Goal: Information Seeking & Learning: Learn about a topic

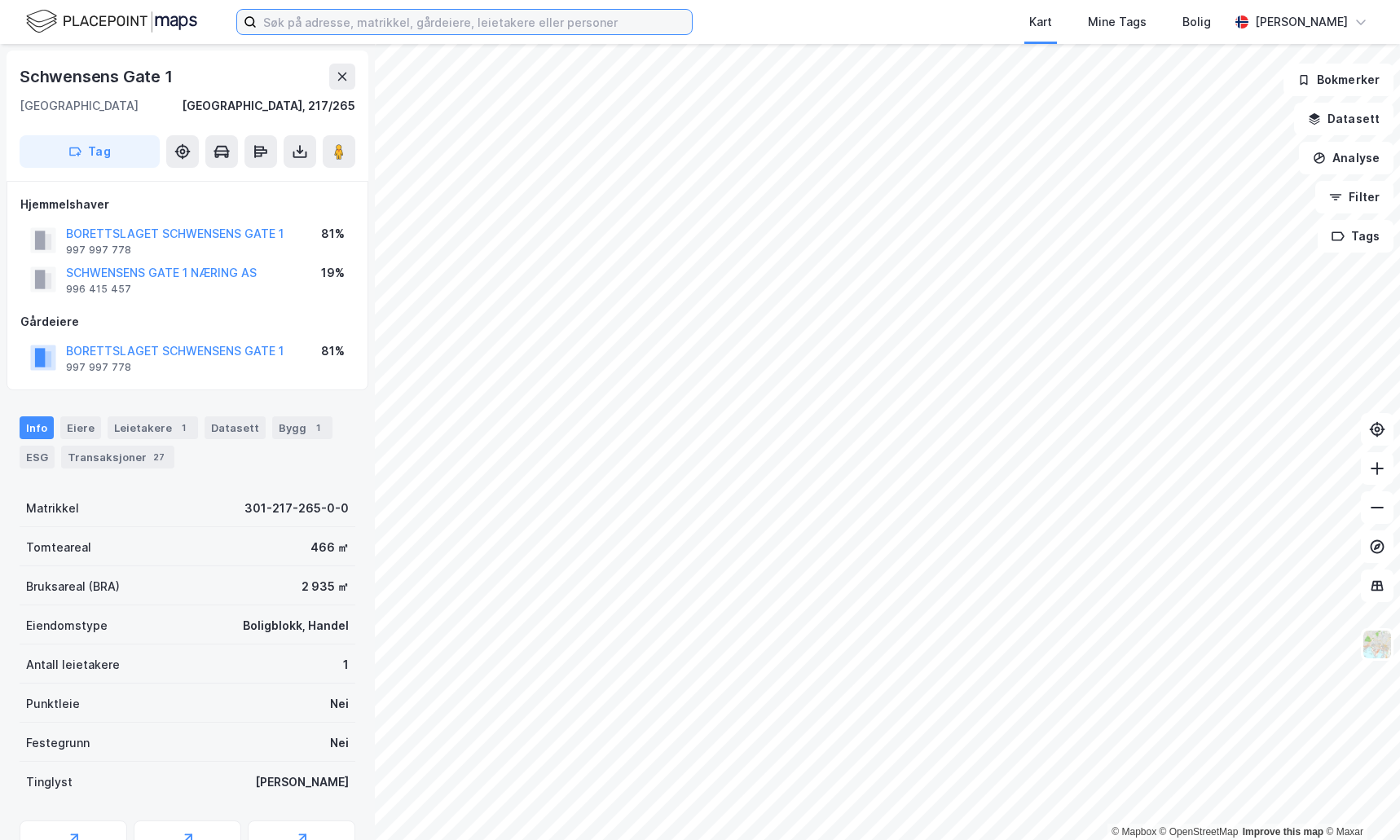
click at [403, 20] on input at bounding box center [474, 22] width 435 height 24
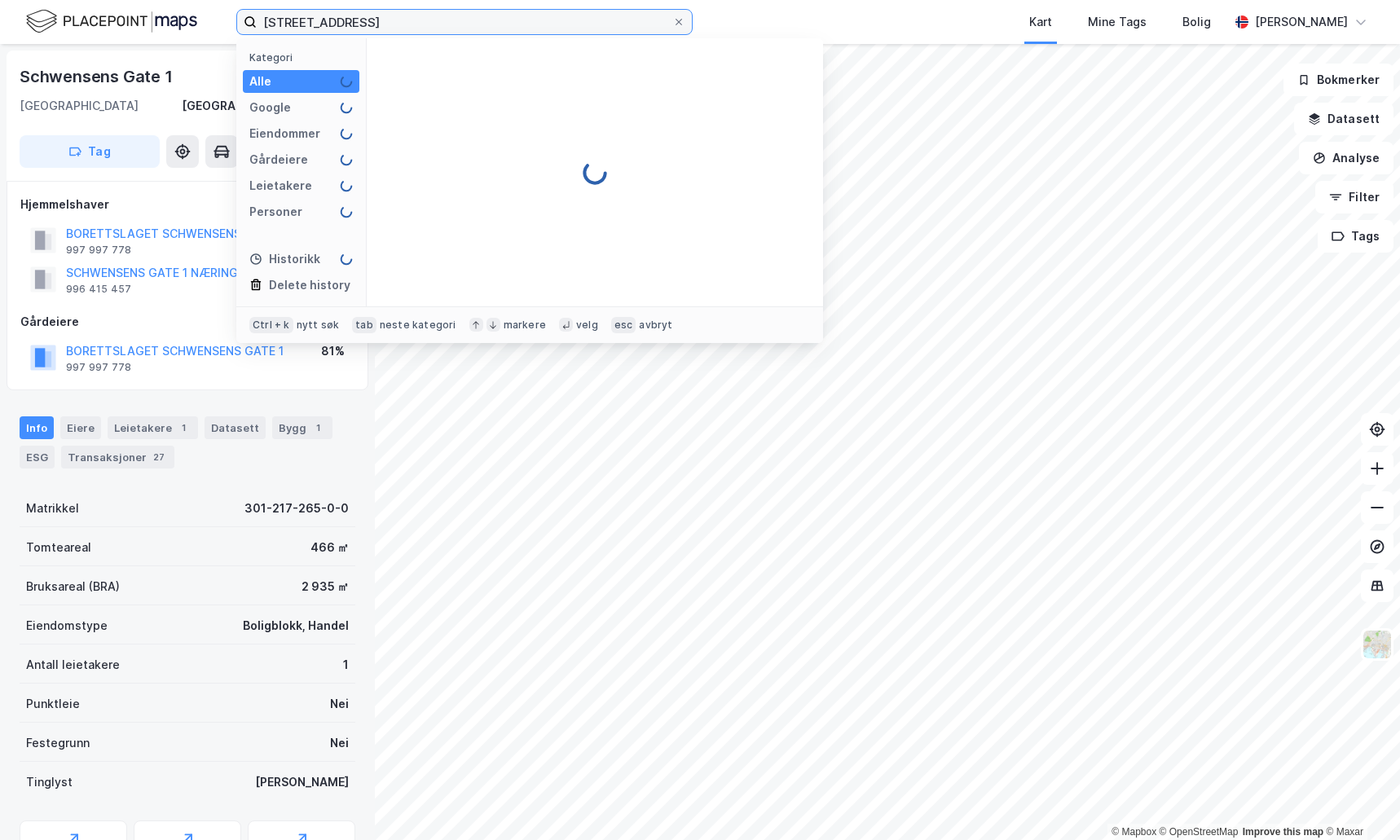
type input "[STREET_ADDRESS]"
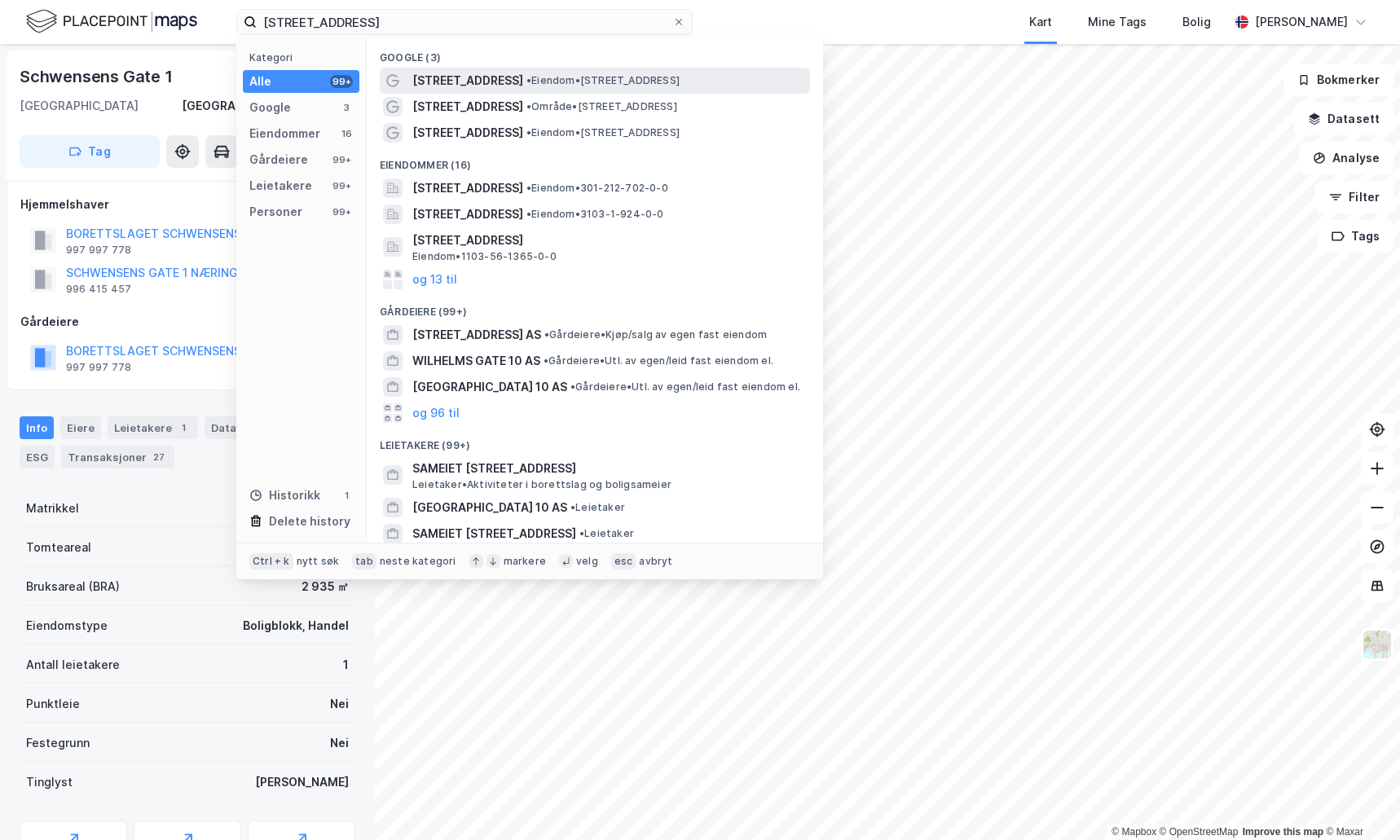
click at [536, 80] on span "• Eiendom • [STREET_ADDRESS]" at bounding box center [603, 80] width 153 height 13
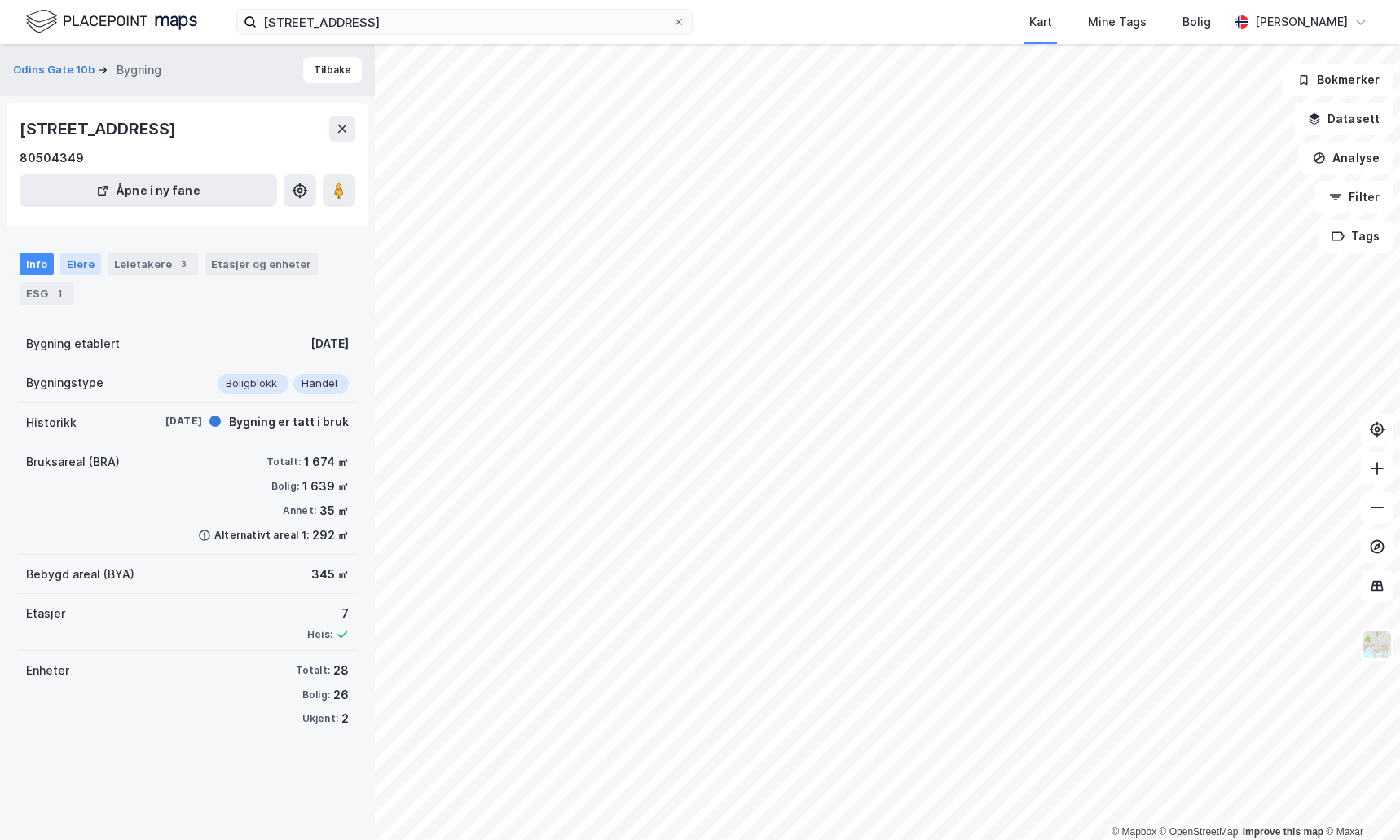
click at [83, 257] on div "Eiere" at bounding box center [80, 264] width 41 height 23
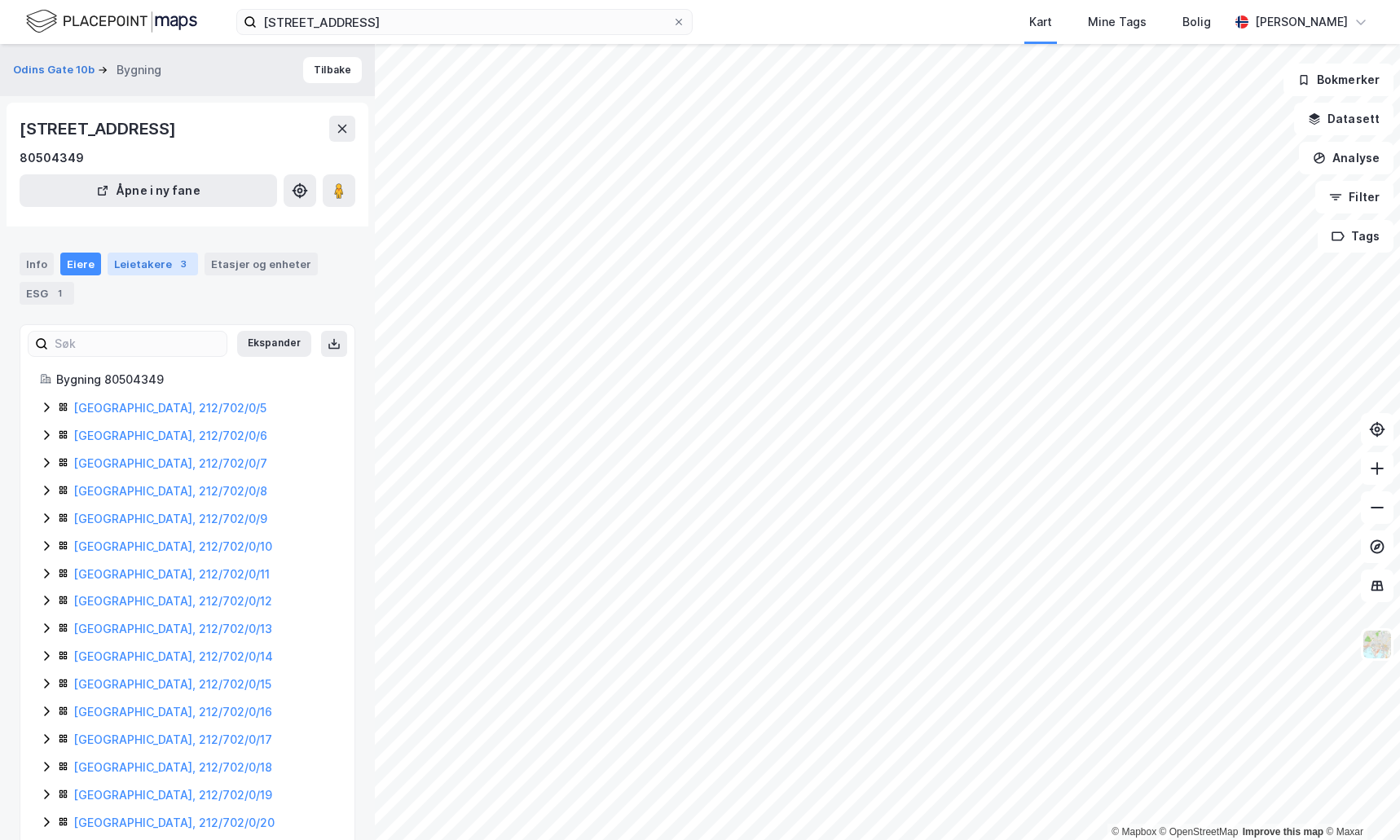
click at [160, 262] on div "Leietakere 3" at bounding box center [152, 264] width 90 height 23
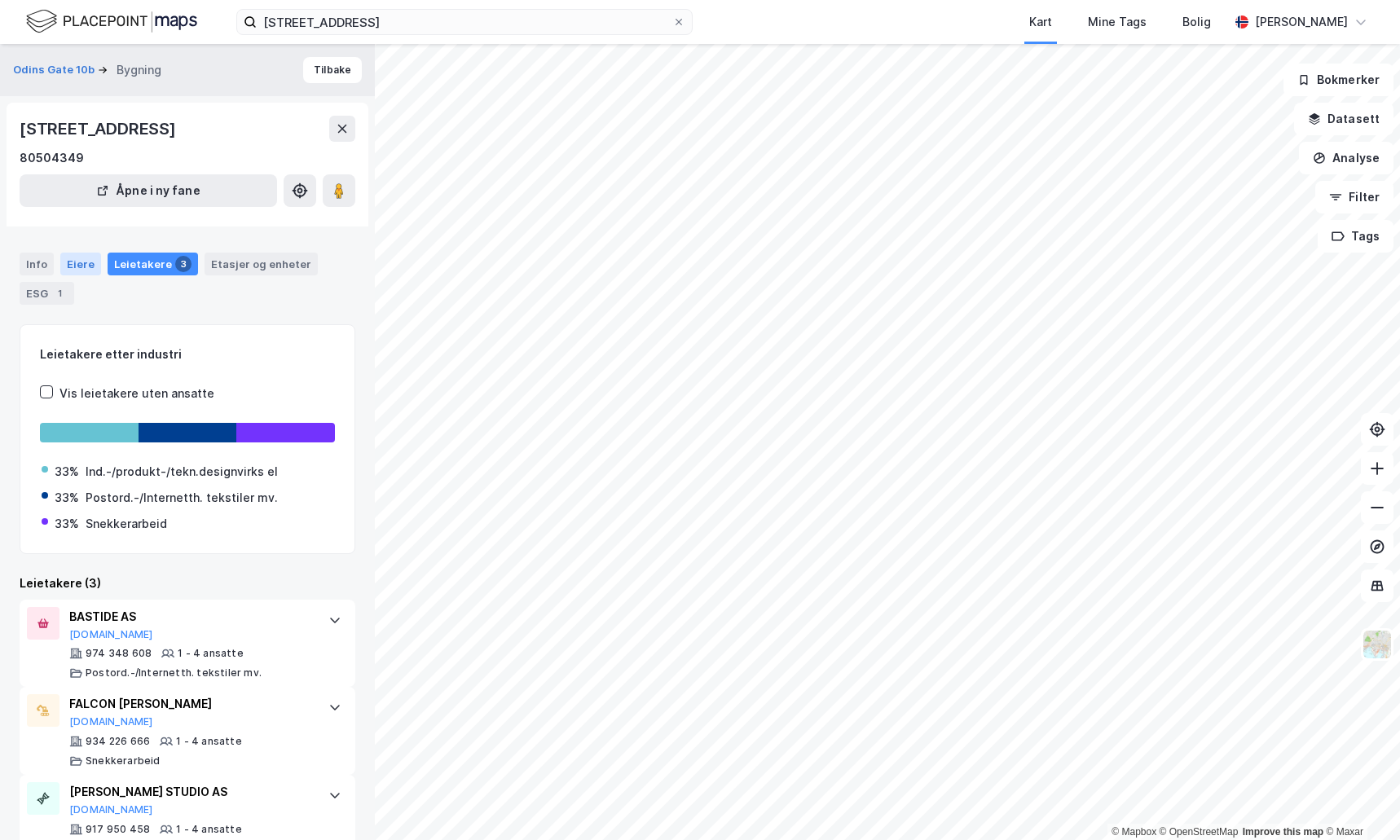
click at [88, 255] on div "Eiere" at bounding box center [80, 264] width 41 height 23
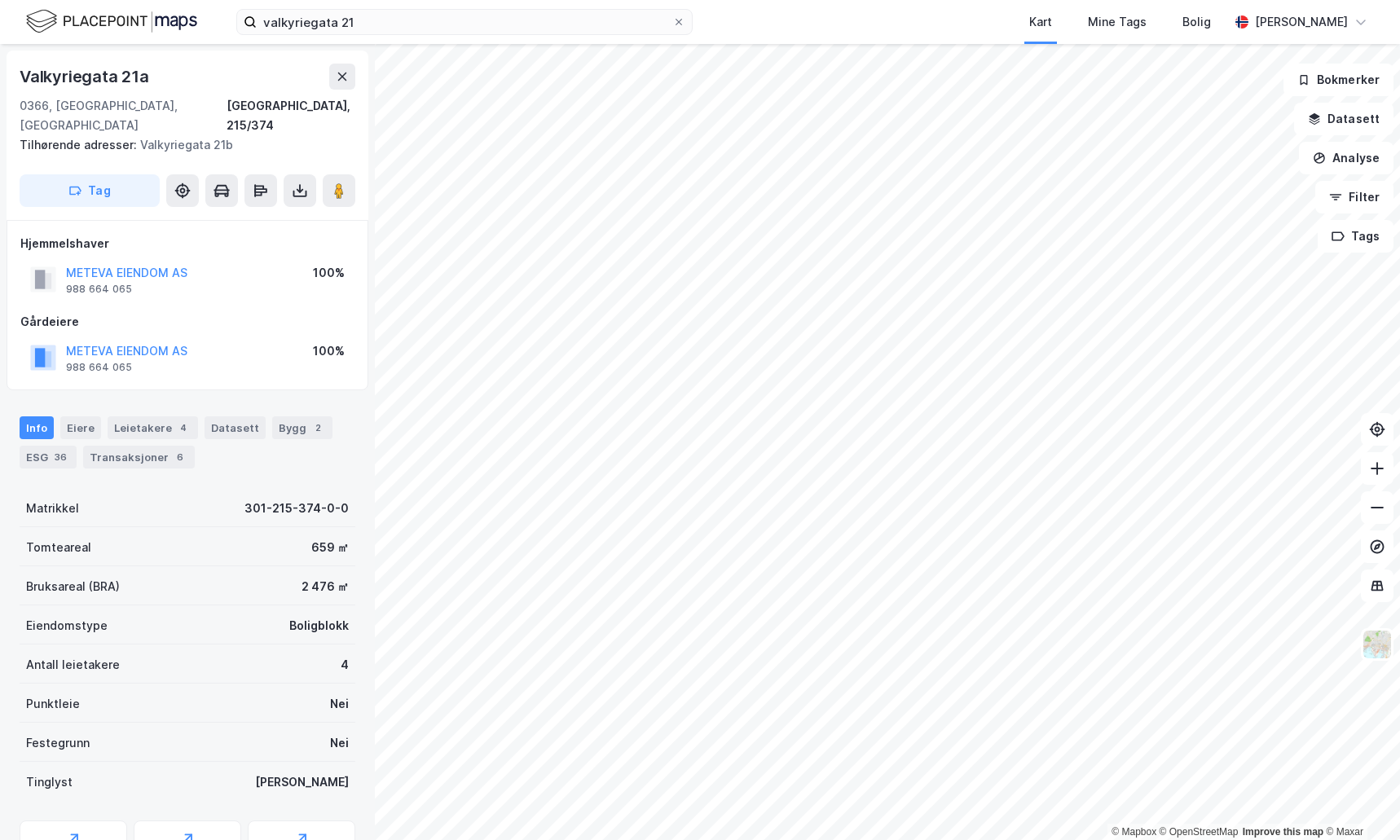
click at [172, 96] on div "0366, [GEOGRAPHIC_DATA], [GEOGRAPHIC_DATA], 215/374" at bounding box center [187, 115] width 336 height 39
click at [77, 417] on div "Eiere" at bounding box center [80, 428] width 41 height 23
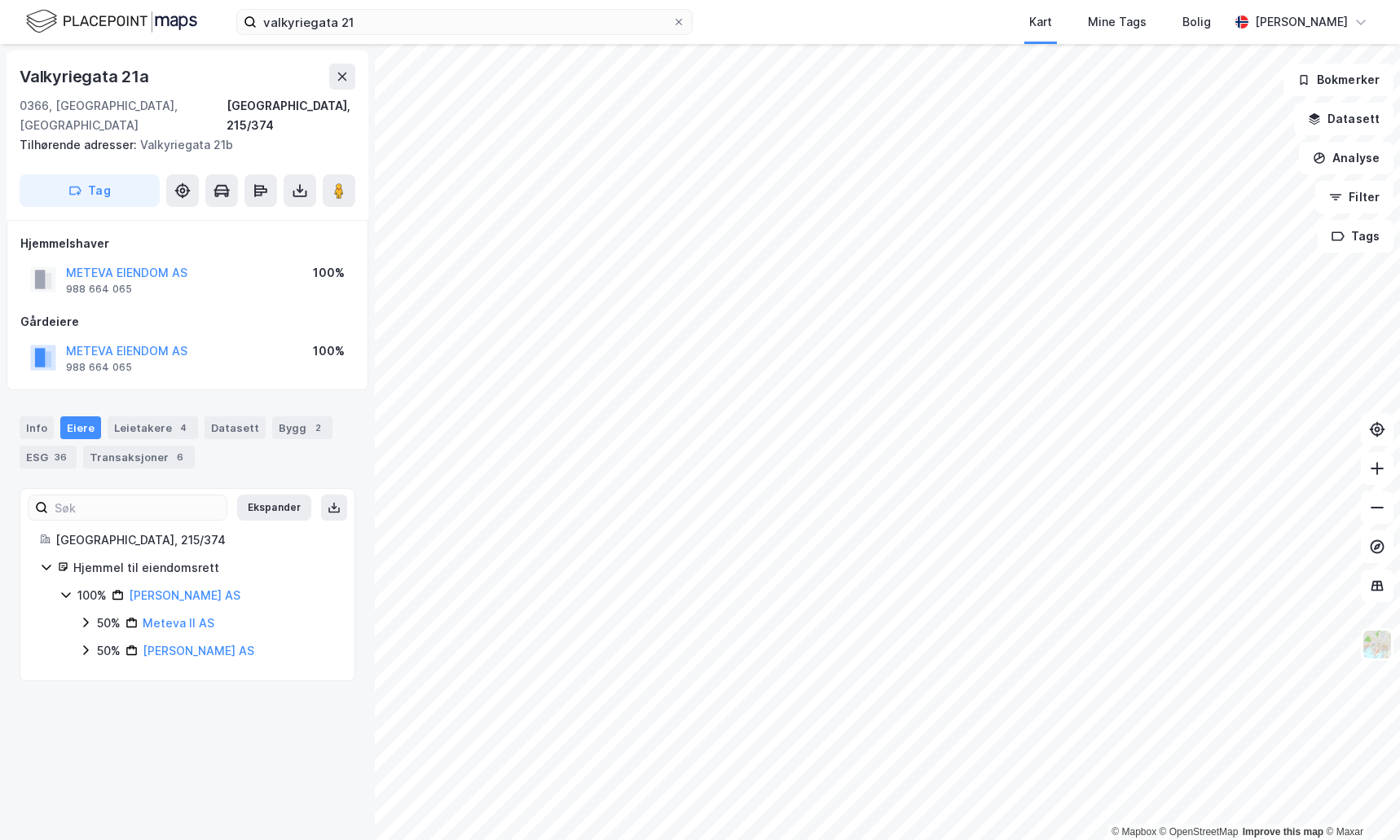
click at [84, 619] on icon at bounding box center [85, 623] width 5 height 10
click at [88, 672] on icon at bounding box center [86, 678] width 13 height 13
click at [45, 417] on div "Info" at bounding box center [37, 428] width 34 height 23
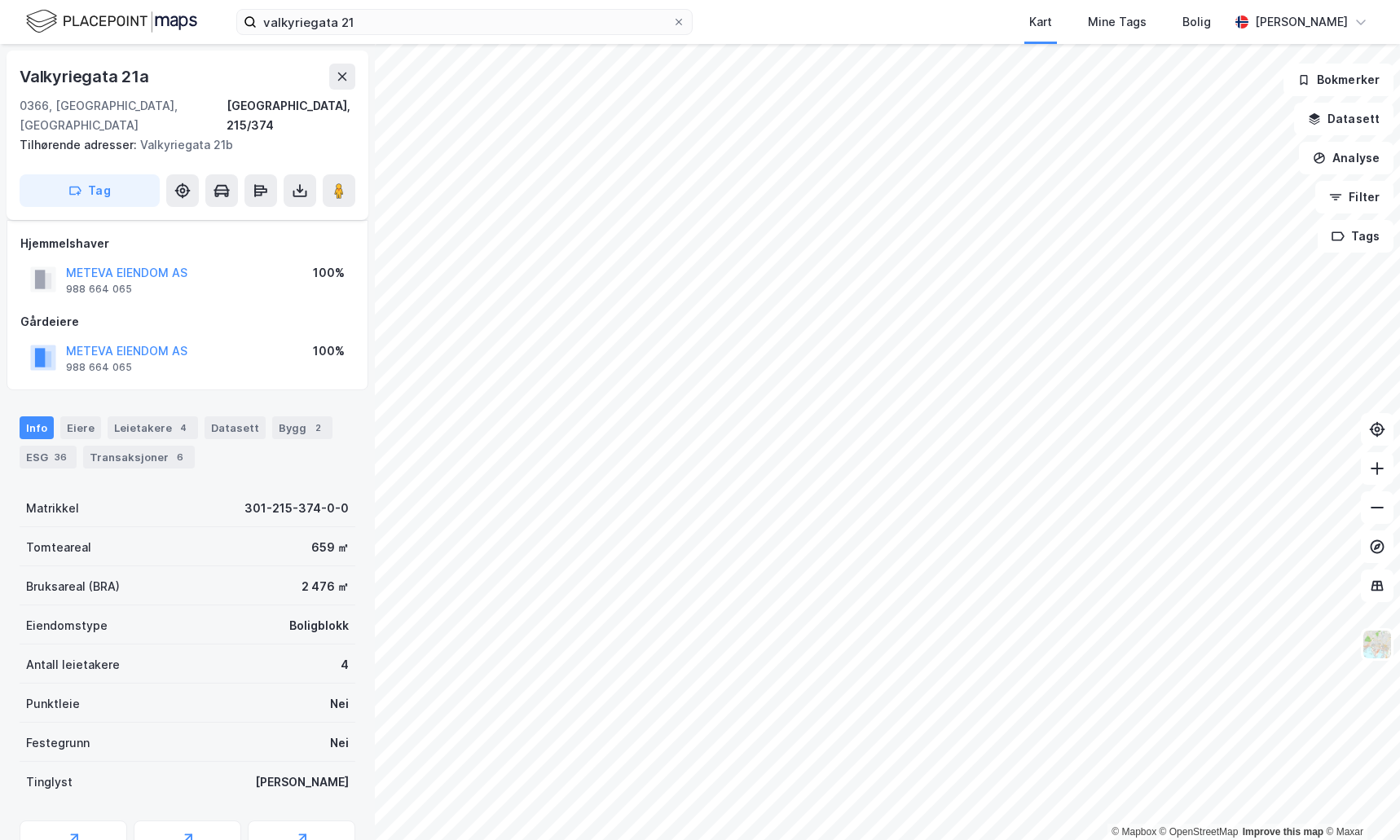
scroll to position [67, 0]
